Goal: Information Seeking & Learning: Learn about a topic

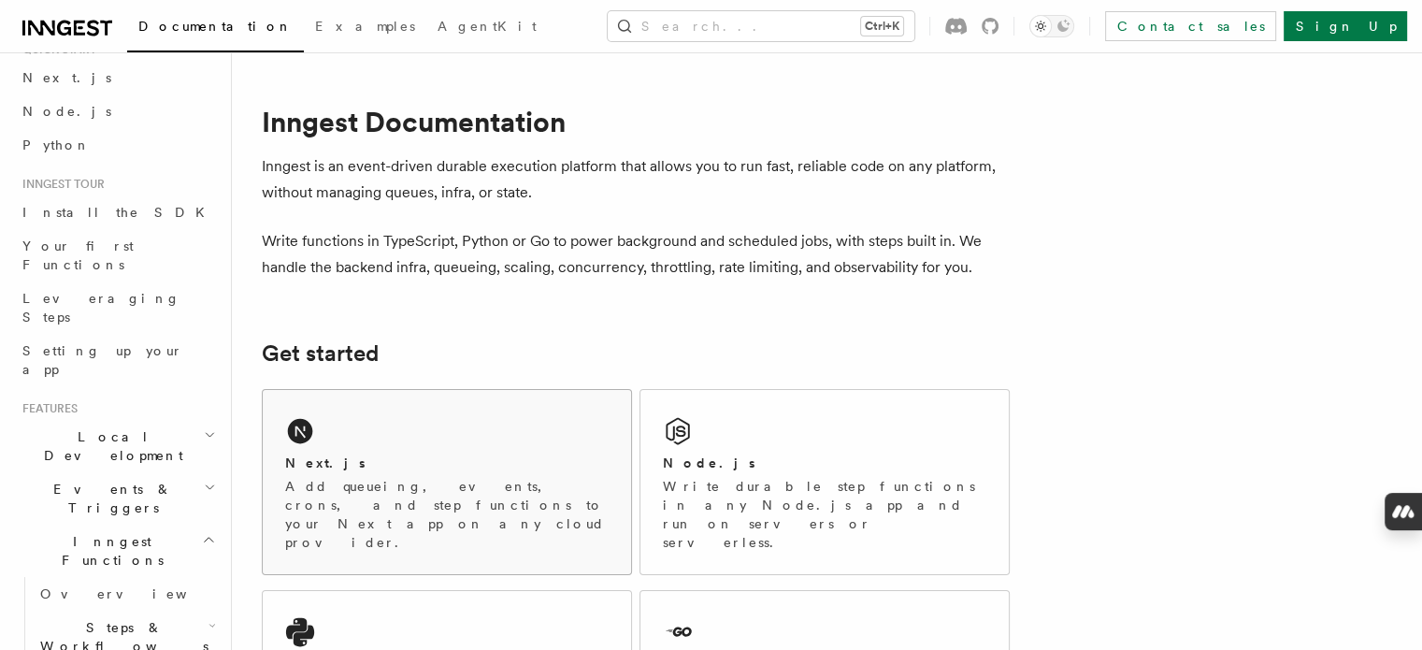
scroll to position [75, 0]
click at [393, 469] on div "Next.js" at bounding box center [446, 463] width 323 height 20
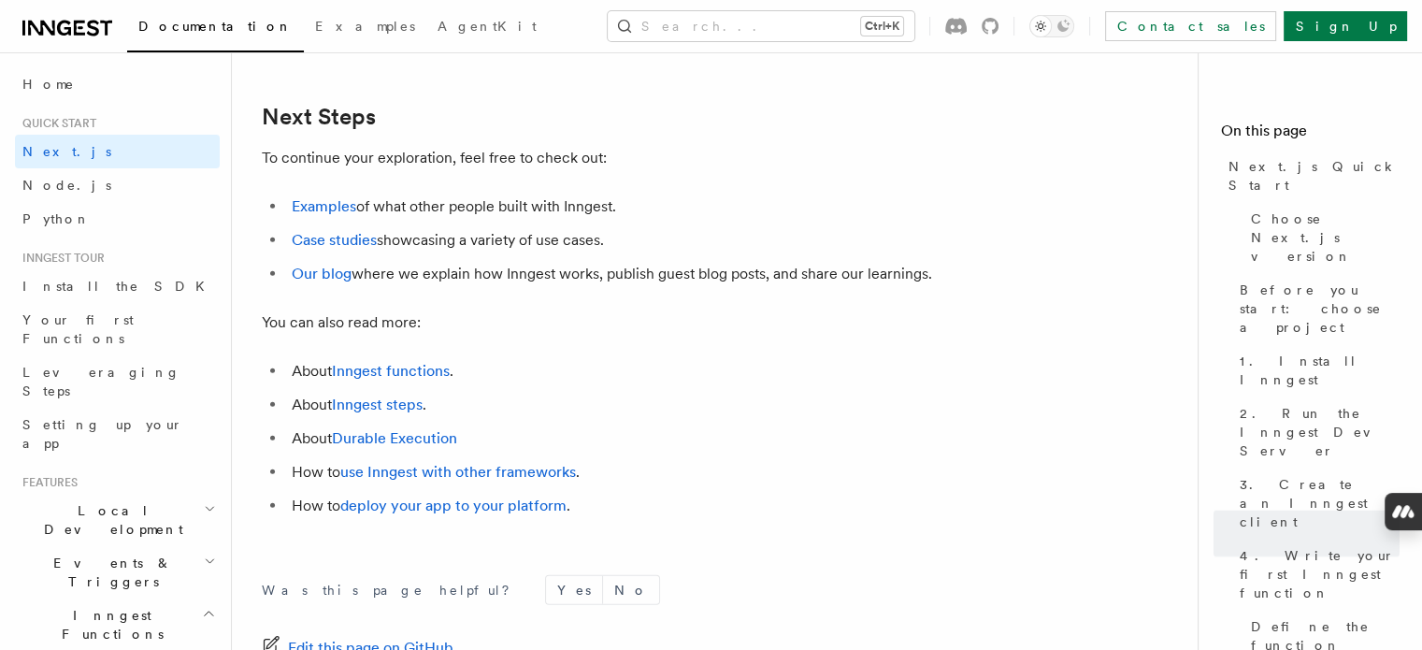
scroll to position [11948, 0]
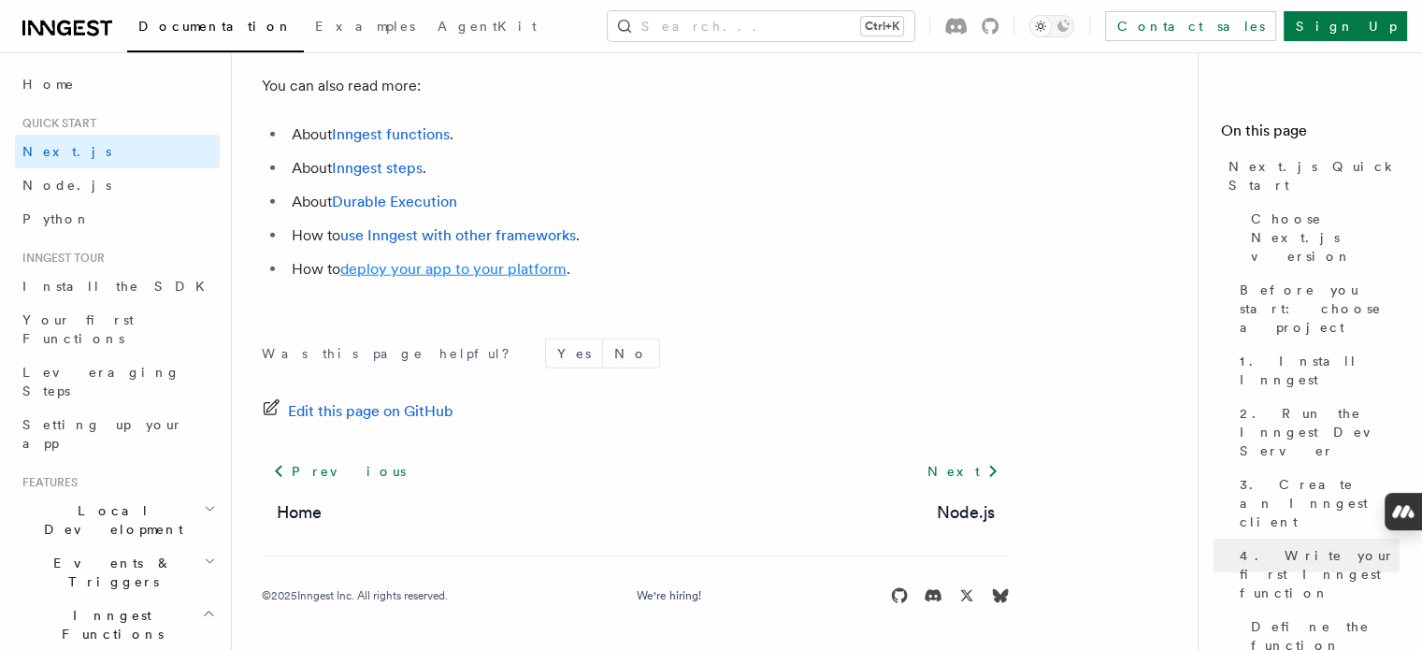
click at [405, 270] on link "deploy your app to your platform" at bounding box center [453, 269] width 226 height 18
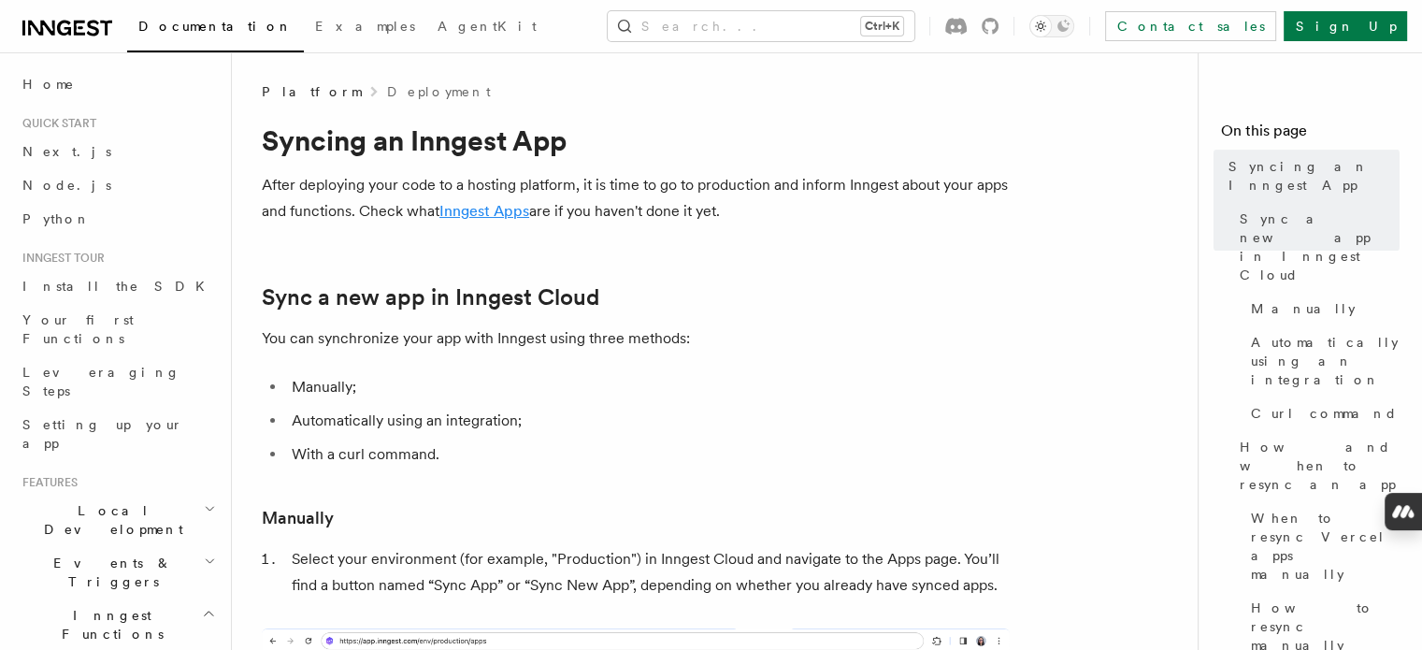
click at [475, 212] on link "Inngest Apps" at bounding box center [484, 211] width 90 height 18
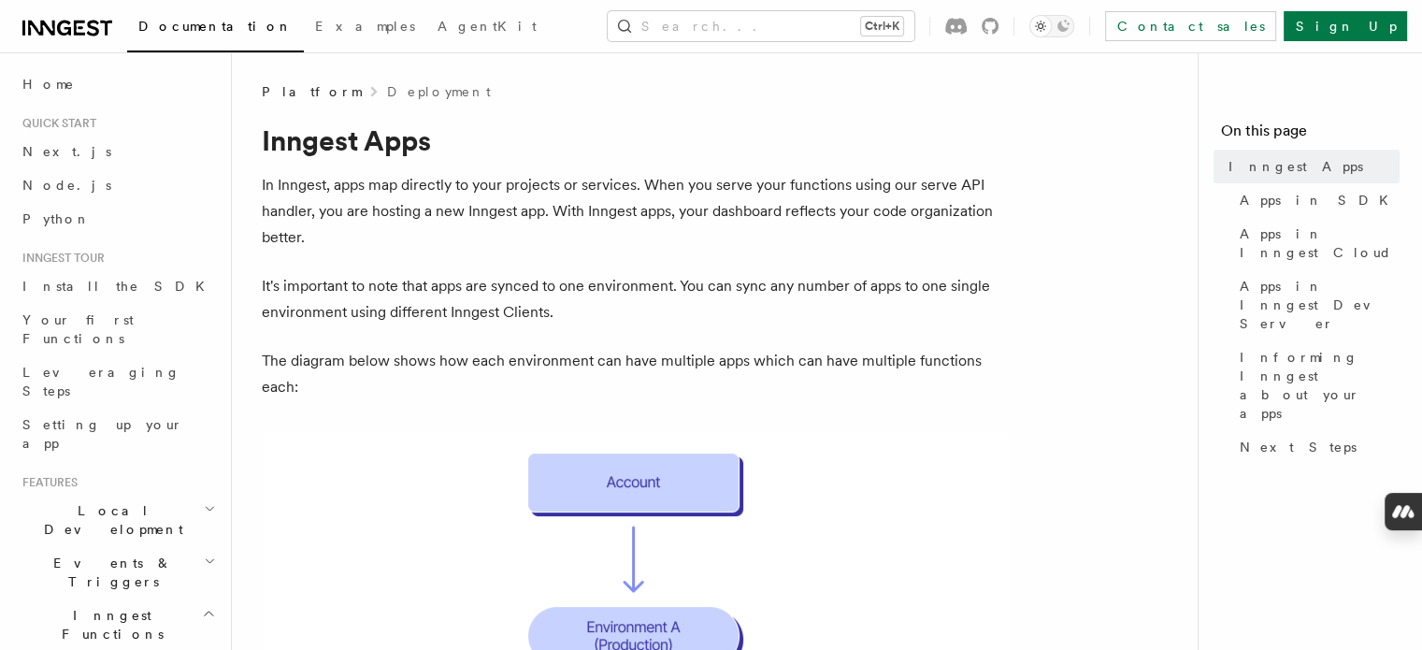
click at [94, 28] on icon at bounding box center [93, 28] width 12 height 16
